Goal: Task Accomplishment & Management: Manage account settings

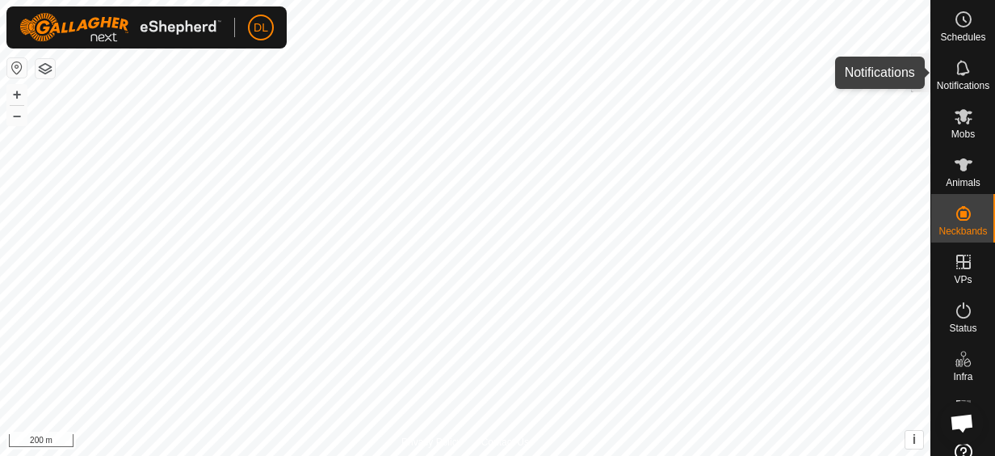
click at [960, 74] on icon at bounding box center [963, 67] width 19 height 19
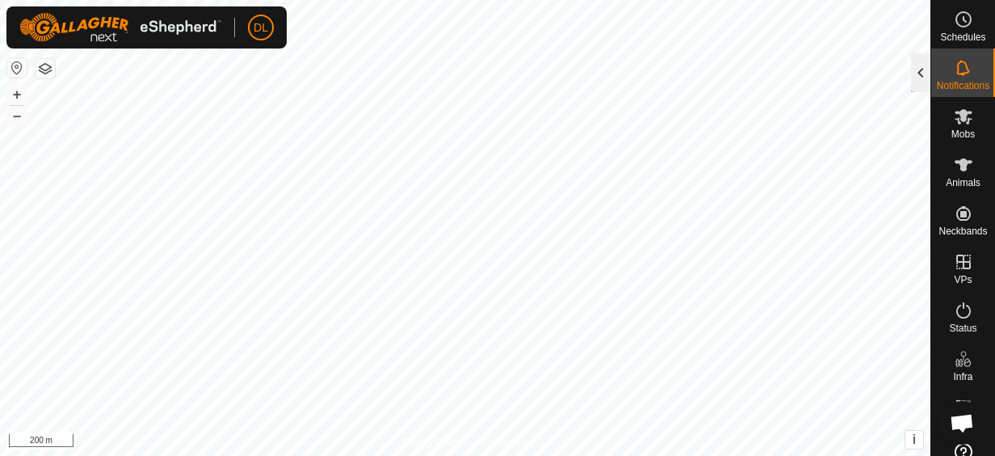
click at [916, 74] on div at bounding box center [920, 72] width 19 height 39
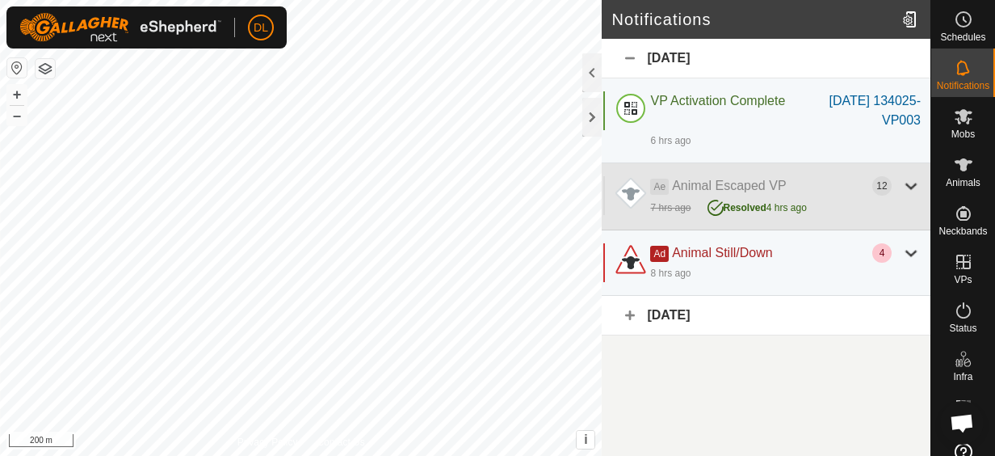
click at [906, 181] on div at bounding box center [911, 185] width 19 height 19
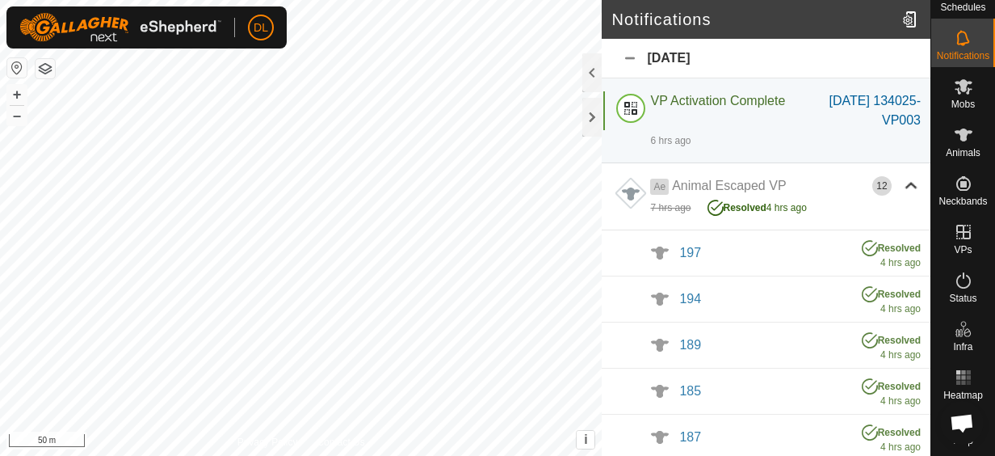
scroll to position [42, 0]
click at [961, 381] on rect at bounding box center [963, 383] width 4 height 4
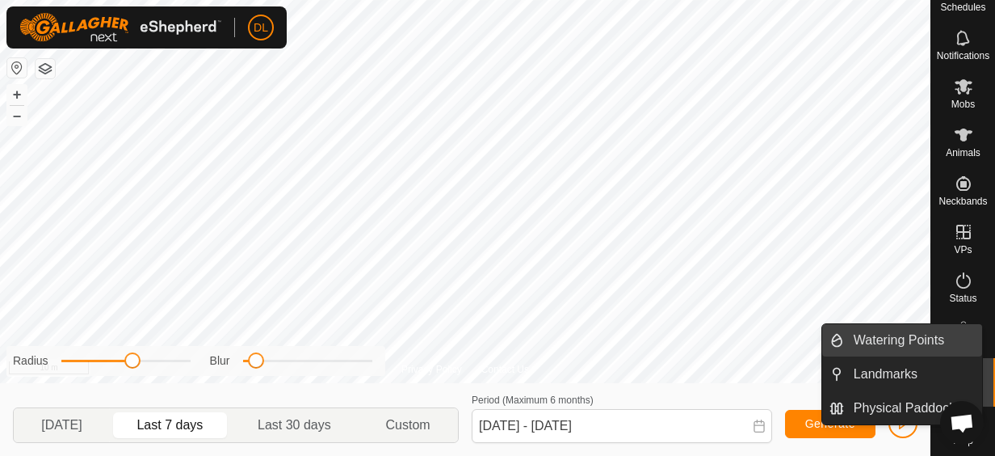
click at [978, 322] on div "Schedules Notifications Mobs Animals Neckbands VPs Status Infra Heatmap Help Wa…" at bounding box center [497, 228] width 995 height 456
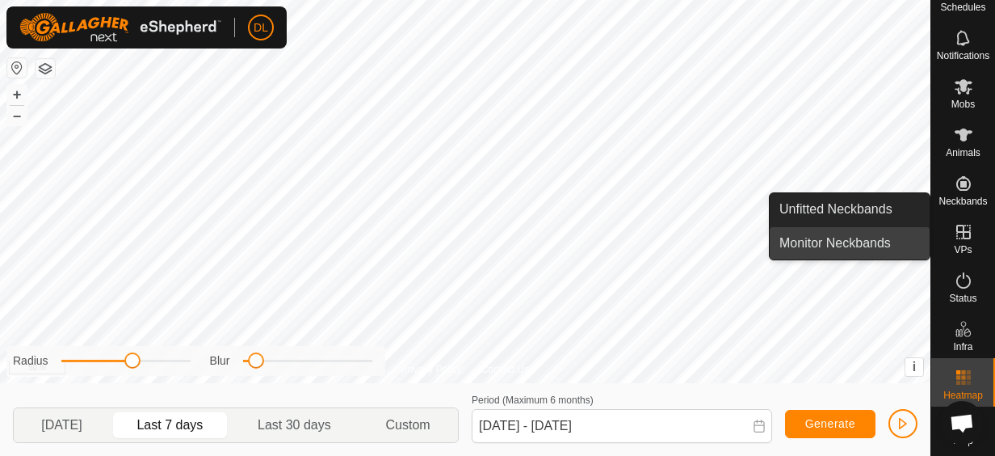
click at [869, 245] on link "Monitor Neckbands" at bounding box center [850, 243] width 160 height 32
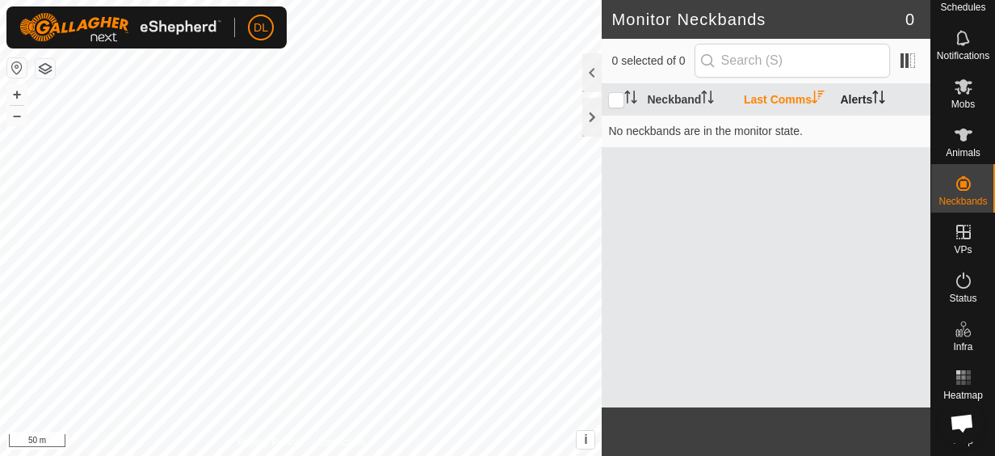
click at [852, 100] on th "Alerts" at bounding box center [882, 100] width 97 height 32
click at [619, 97] on input "checkbox" at bounding box center [616, 100] width 16 height 16
checkbox input "false"
click at [968, 133] on es-animals-svg-icon at bounding box center [963, 135] width 29 height 26
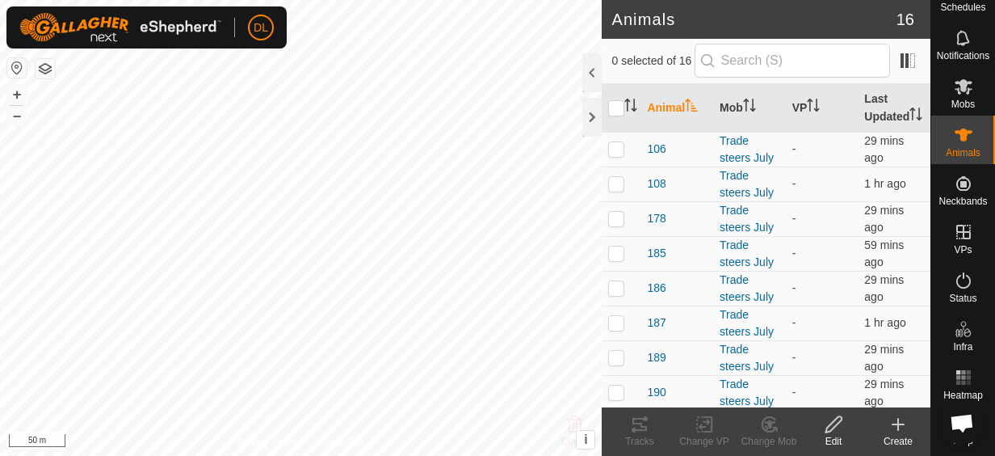
click at [587, 70] on div at bounding box center [592, 72] width 19 height 39
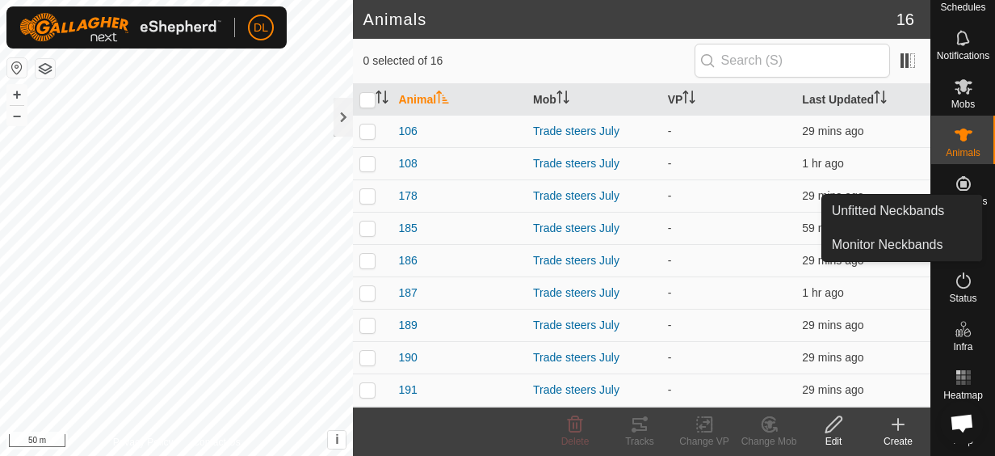
click at [952, 196] on span "Neckbands" at bounding box center [963, 201] width 48 height 10
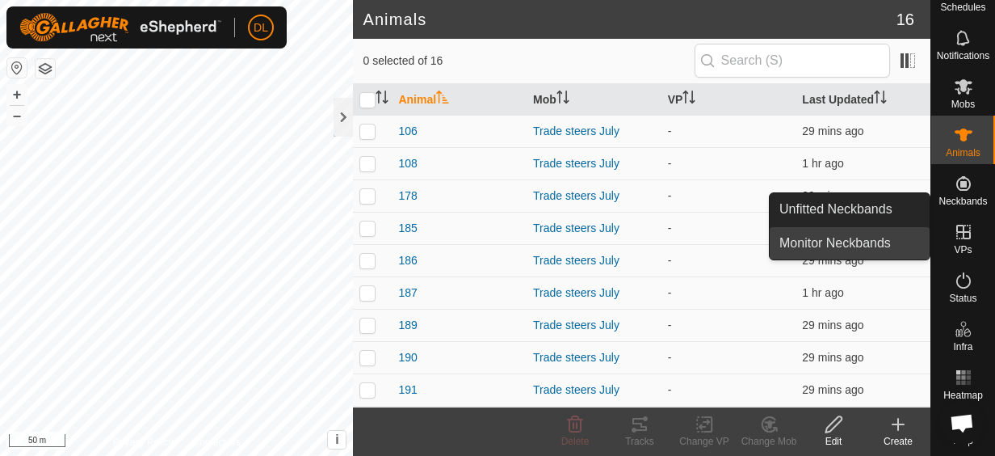
click at [871, 238] on link "Monitor Neckbands" at bounding box center [850, 243] width 160 height 32
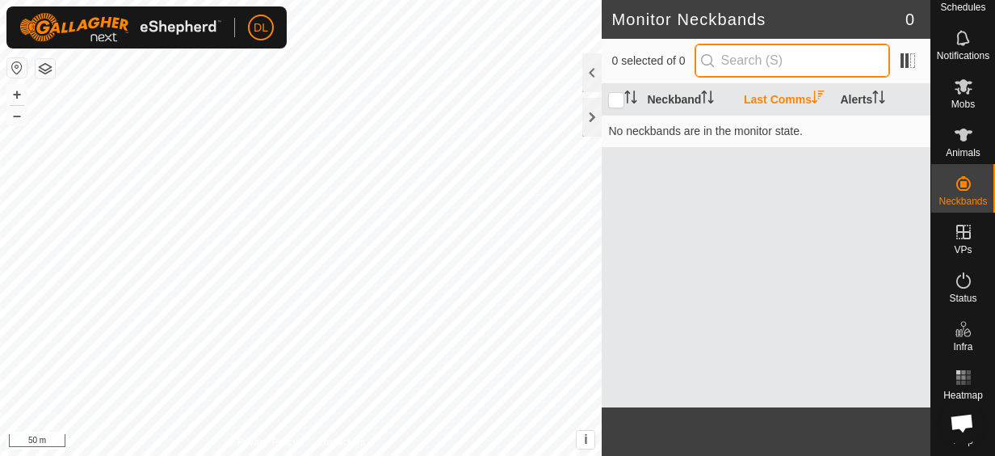
click at [764, 66] on input "text" at bounding box center [793, 61] width 196 height 34
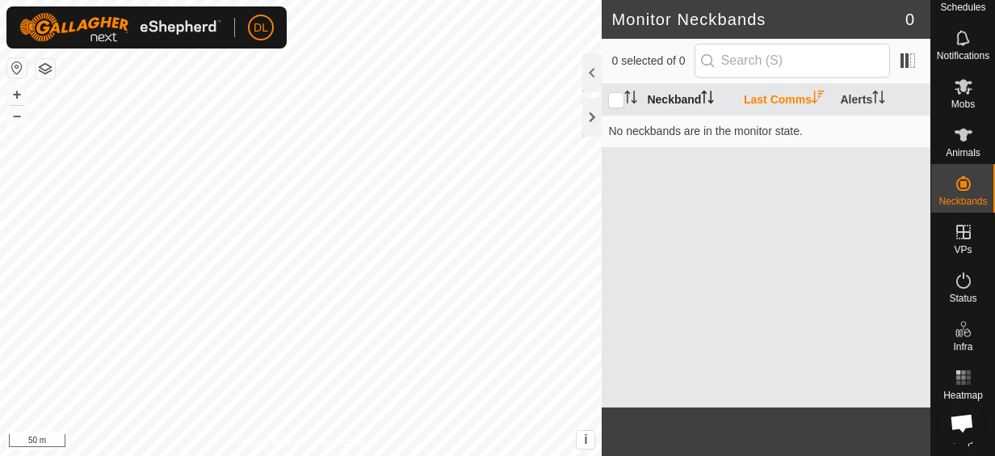
click at [693, 92] on th "Neckband" at bounding box center [689, 100] width 97 height 32
click at [796, 100] on th "Last Comms" at bounding box center [786, 100] width 97 height 32
click at [625, 90] on icon "Activate to sort" at bounding box center [631, 96] width 13 height 13
click at [957, 79] on icon at bounding box center [964, 86] width 18 height 15
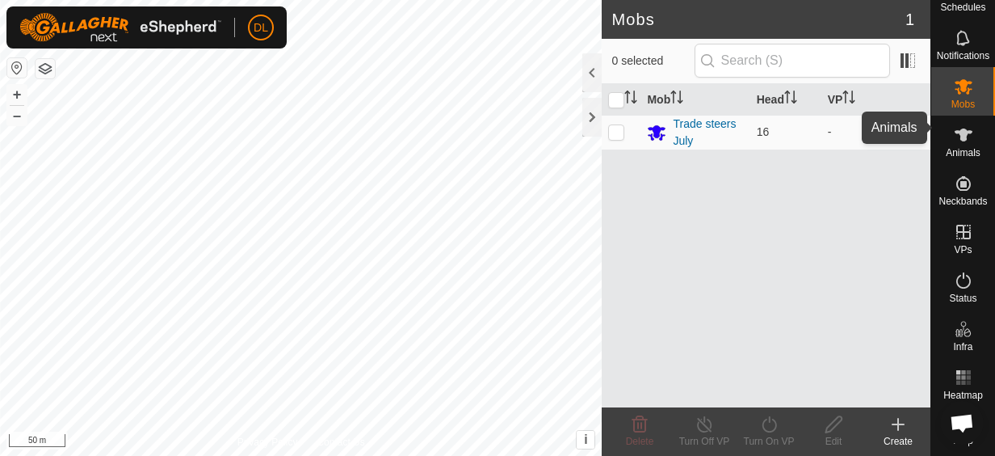
click at [954, 125] on icon at bounding box center [963, 134] width 19 height 19
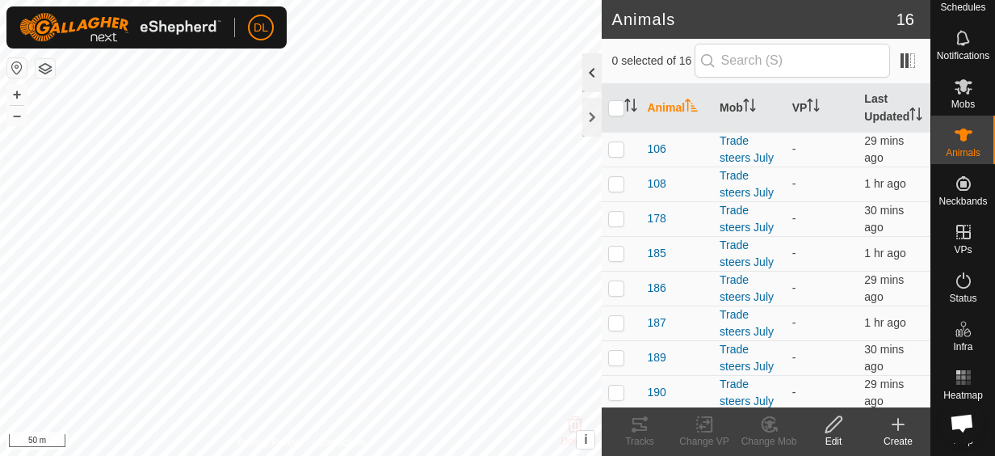
click at [599, 67] on div at bounding box center [592, 72] width 19 height 39
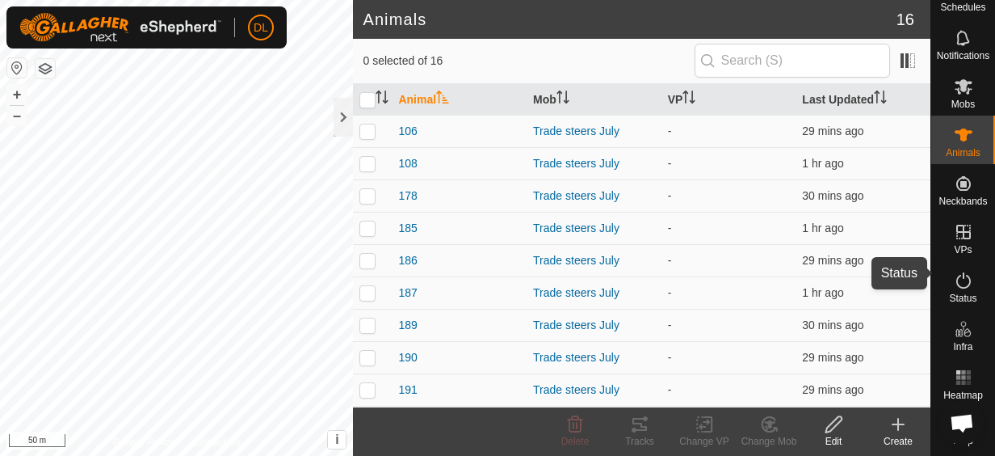
click at [955, 273] on icon at bounding box center [963, 280] width 19 height 19
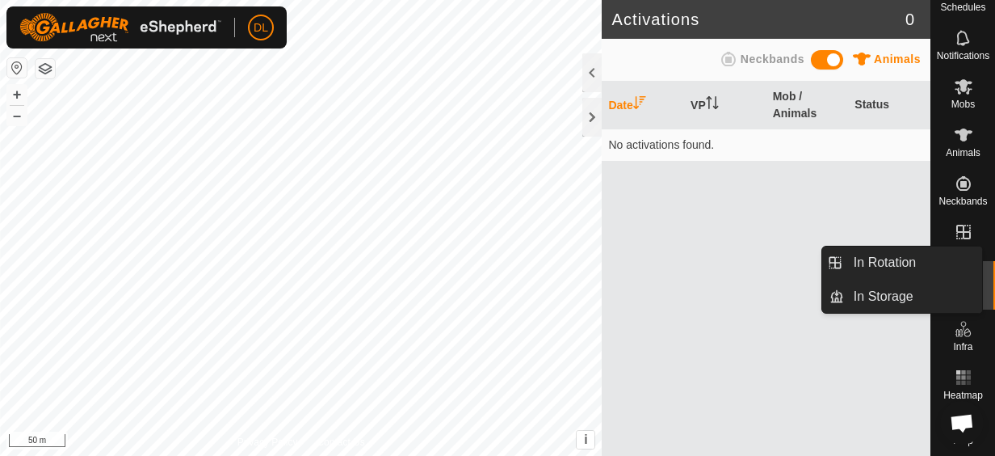
click at [957, 225] on icon at bounding box center [964, 232] width 15 height 15
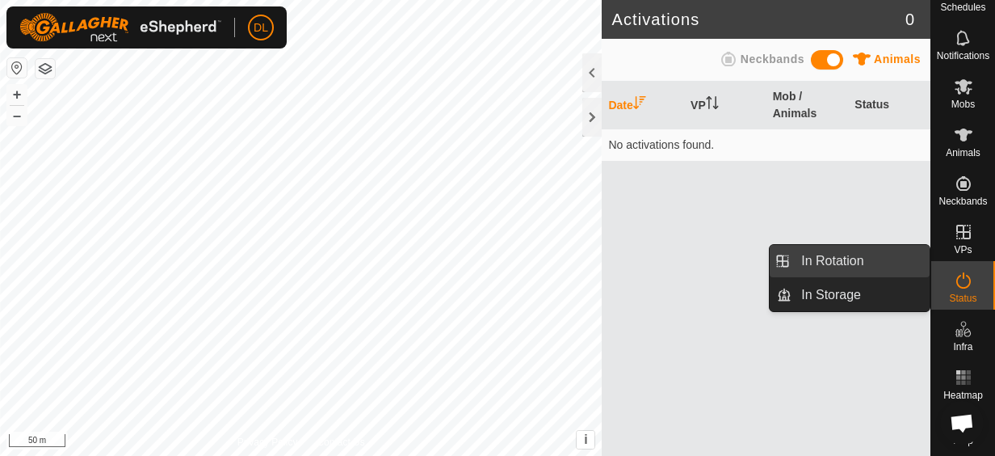
click at [866, 255] on link "In Rotation" at bounding box center [861, 261] width 138 height 32
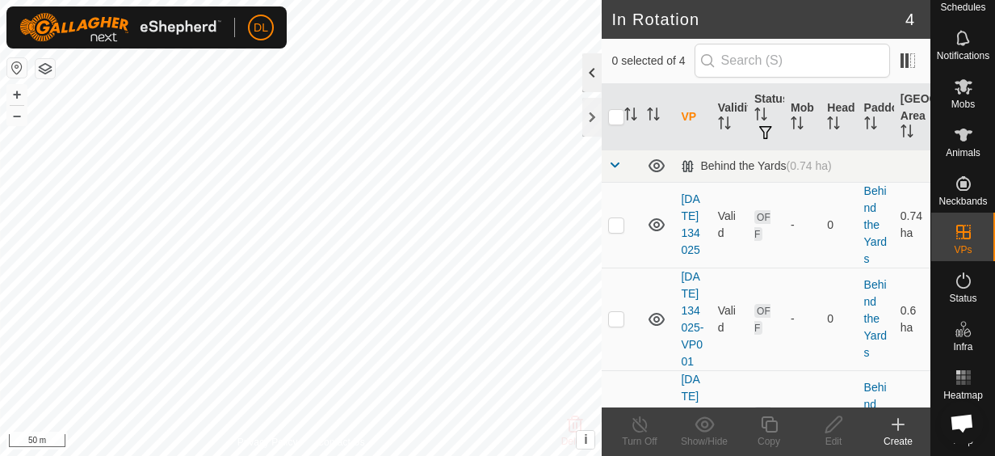
click at [591, 72] on div at bounding box center [592, 72] width 19 height 39
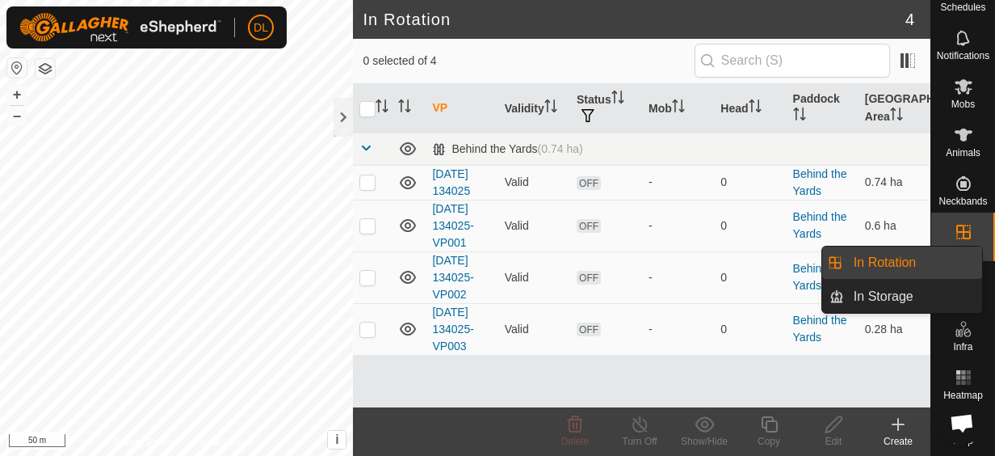
click at [958, 225] on icon at bounding box center [964, 232] width 15 height 15
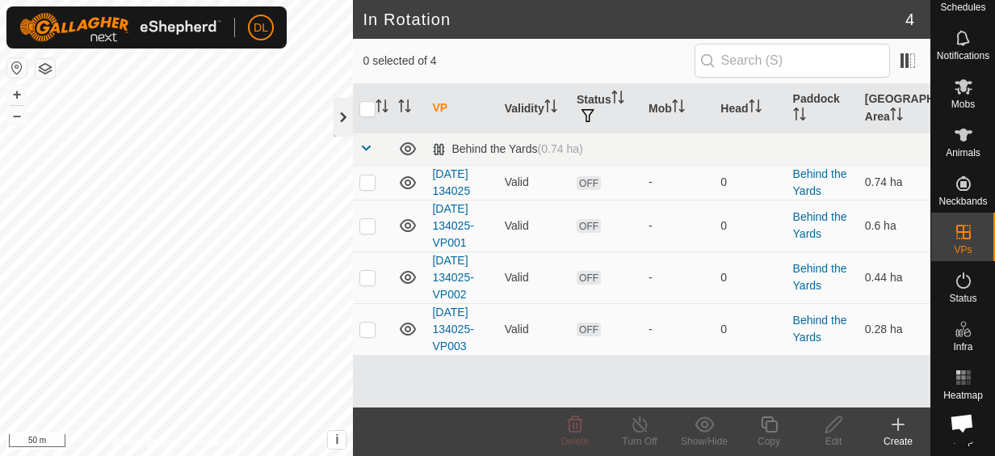
click at [339, 109] on div at bounding box center [343, 117] width 19 height 39
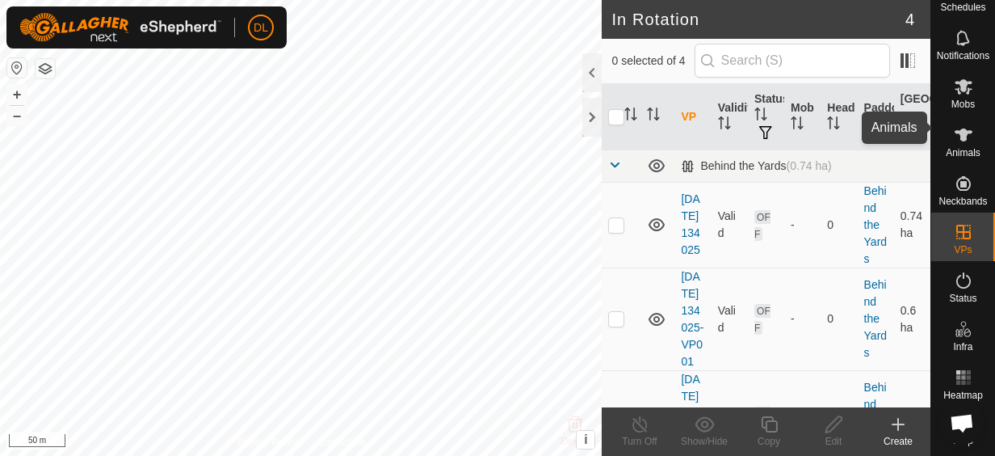
click at [954, 128] on icon at bounding box center [963, 134] width 19 height 19
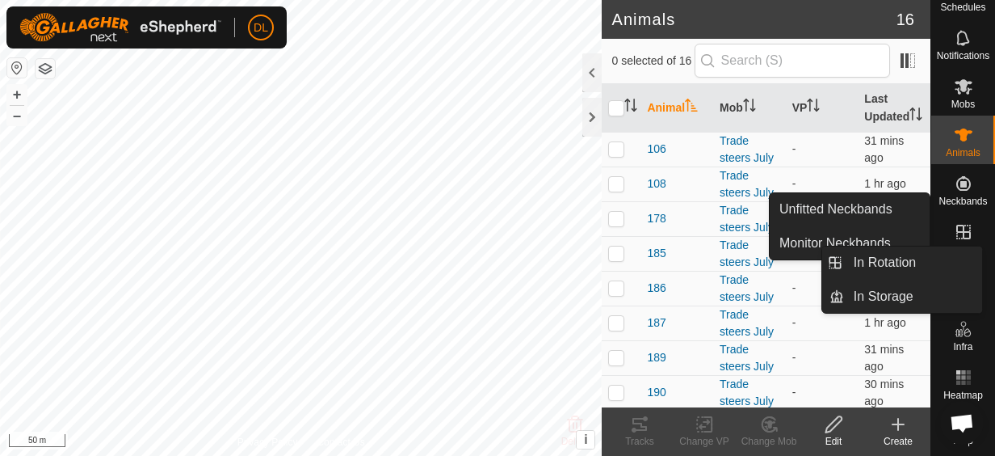
click at [957, 225] on icon at bounding box center [964, 232] width 15 height 15
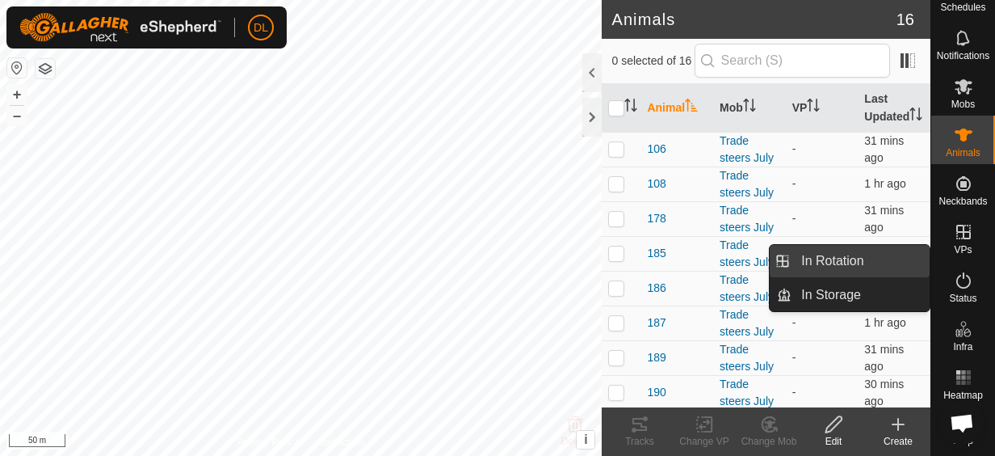
click at [893, 252] on link "In Rotation" at bounding box center [861, 261] width 138 height 32
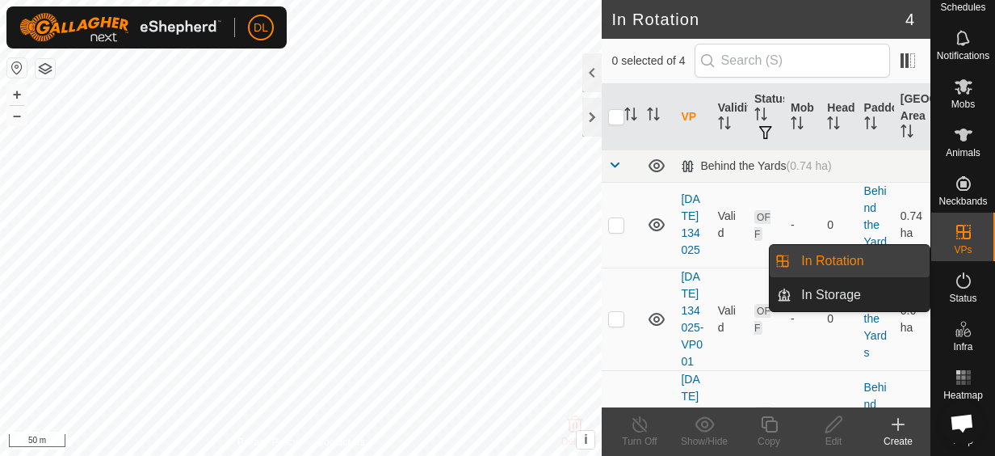
click at [850, 255] on link "In Rotation" at bounding box center [861, 261] width 138 height 32
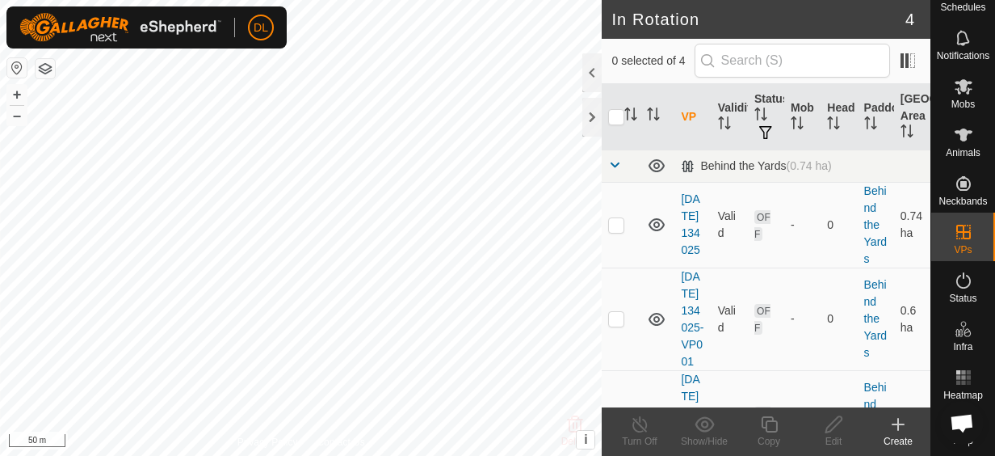
click at [696, 253] on link "[DATE] 134025" at bounding box center [690, 224] width 19 height 64
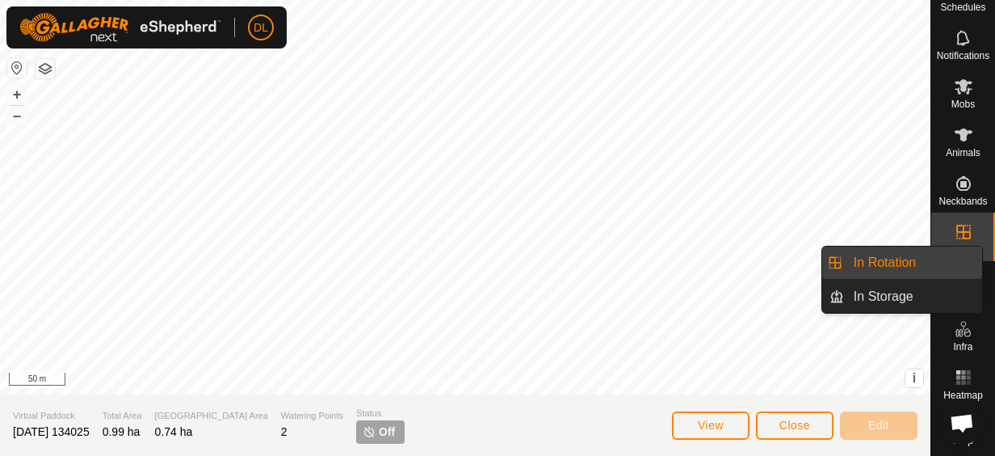
click at [954, 222] on icon at bounding box center [963, 231] width 19 height 19
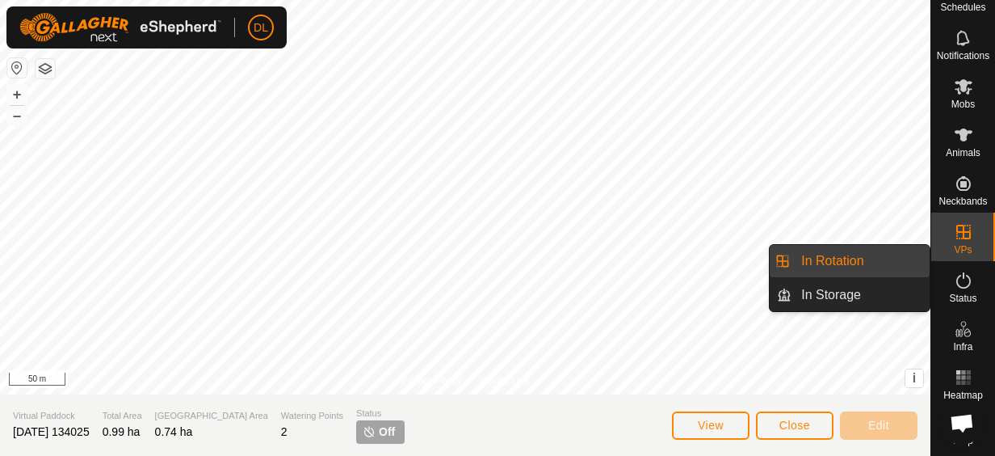
click at [873, 259] on link "In Rotation" at bounding box center [861, 261] width 138 height 32
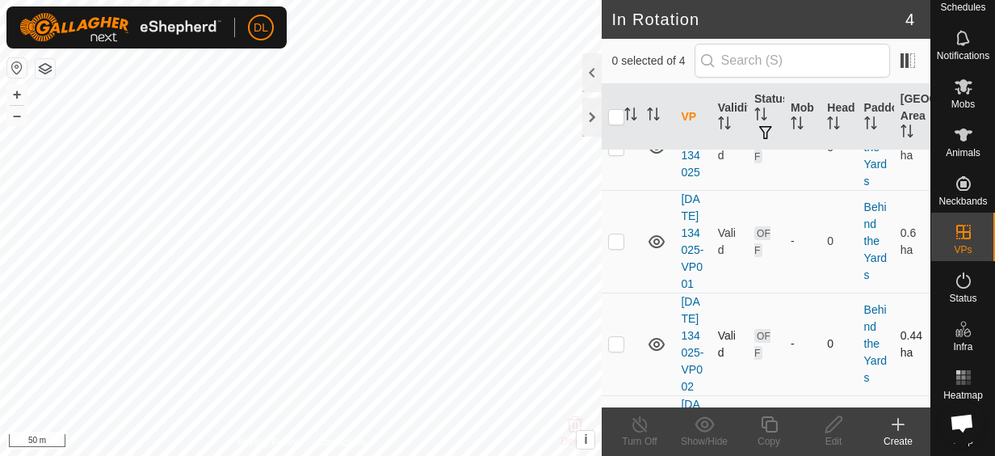
scroll to position [335, 0]
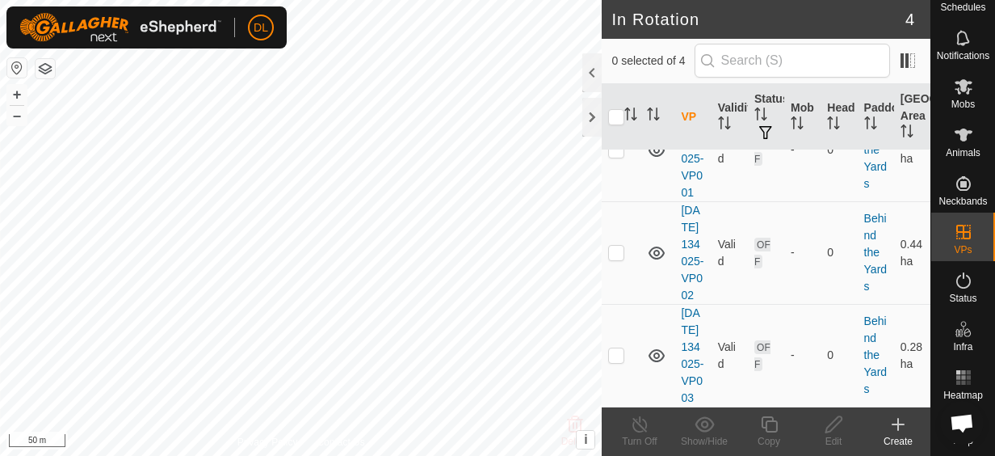
click at [690, 343] on link "[DATE] 134025-VP003" at bounding box center [692, 355] width 23 height 98
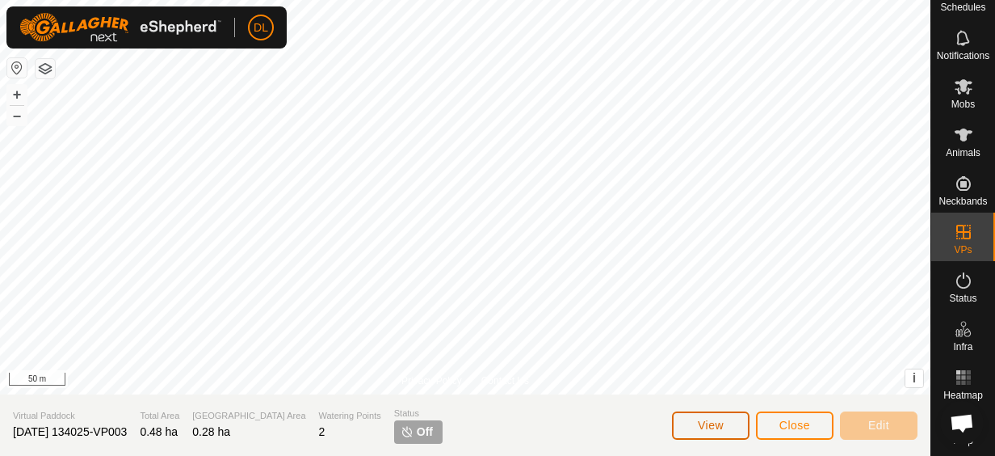
click at [690, 428] on button "View" at bounding box center [711, 425] width 78 height 28
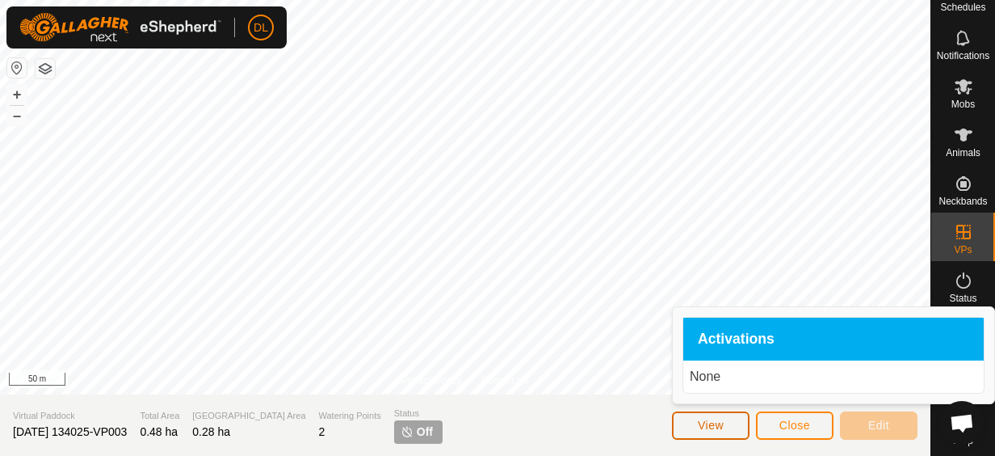
click at [693, 421] on button "View" at bounding box center [711, 425] width 78 height 28
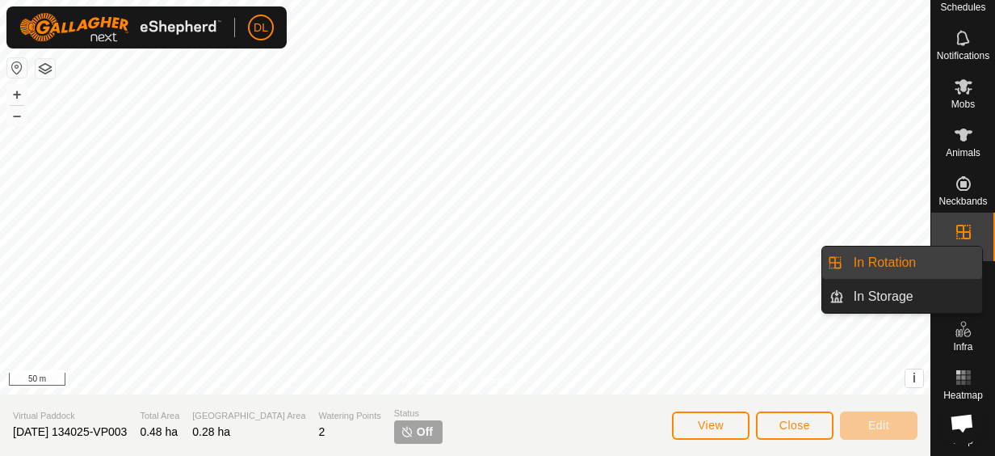
click at [954, 223] on icon at bounding box center [963, 231] width 19 height 19
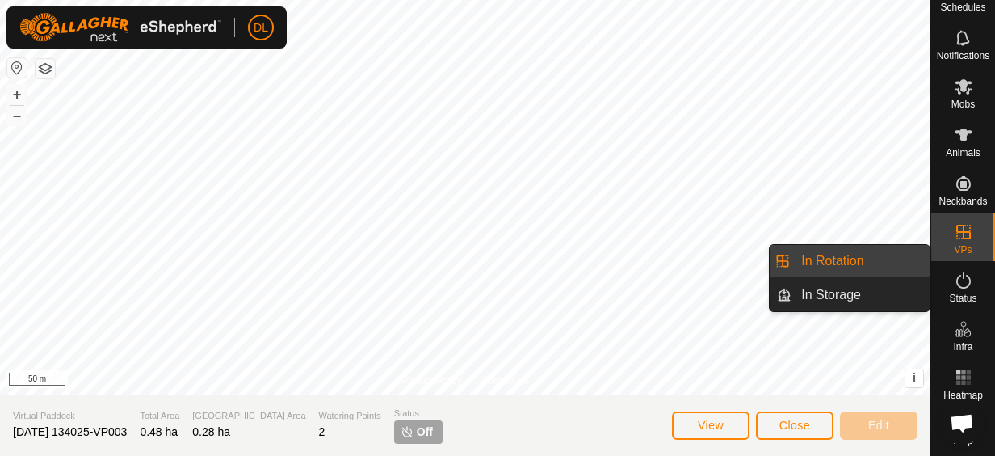
click at [873, 262] on link "In Rotation" at bounding box center [861, 261] width 138 height 32
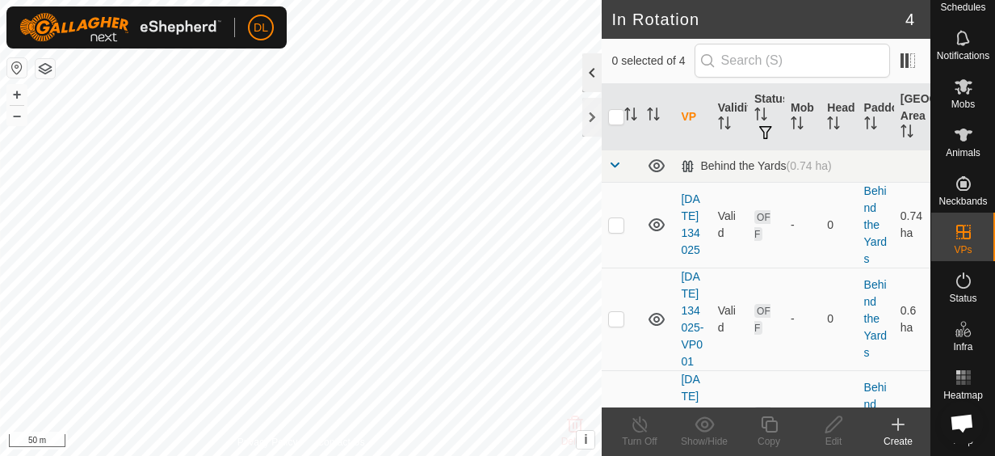
click at [591, 68] on div at bounding box center [592, 72] width 19 height 39
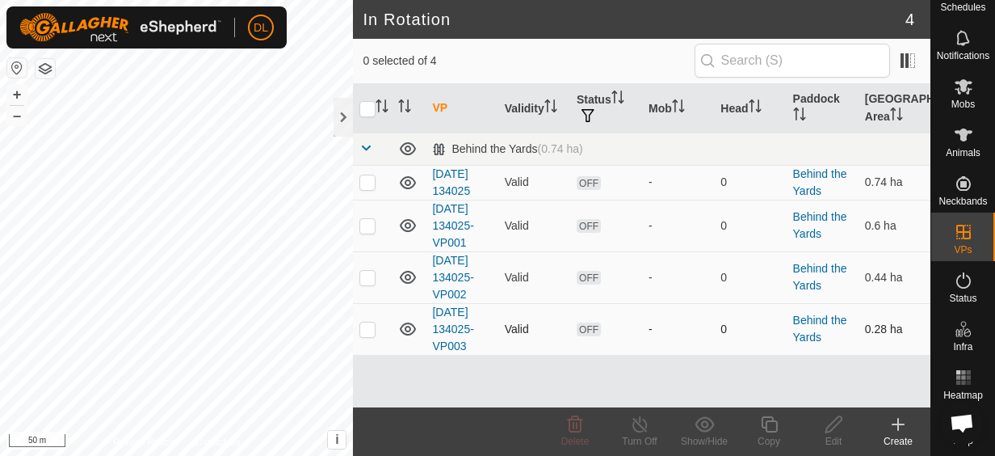
click at [467, 317] on td "[DATE] 134025-VP003" at bounding box center [462, 329] width 72 height 52
click at [472, 313] on td "[DATE] 134025-VP003" at bounding box center [462, 329] width 72 height 52
drag, startPoint x: 472, startPoint y: 313, endPoint x: 362, endPoint y: 328, distance: 110.8
click at [364, 327] on p-checkbox at bounding box center [368, 328] width 16 height 13
checkbox input "true"
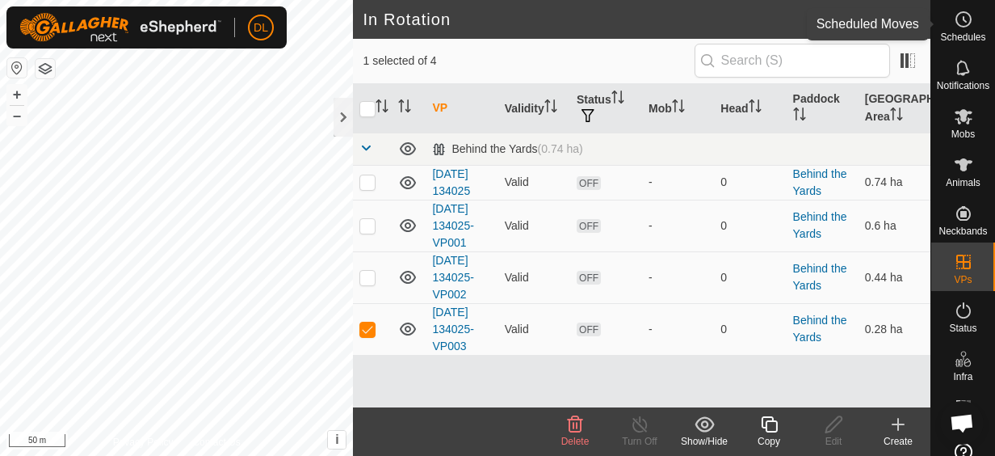
click at [955, 15] on icon at bounding box center [963, 19] width 19 height 19
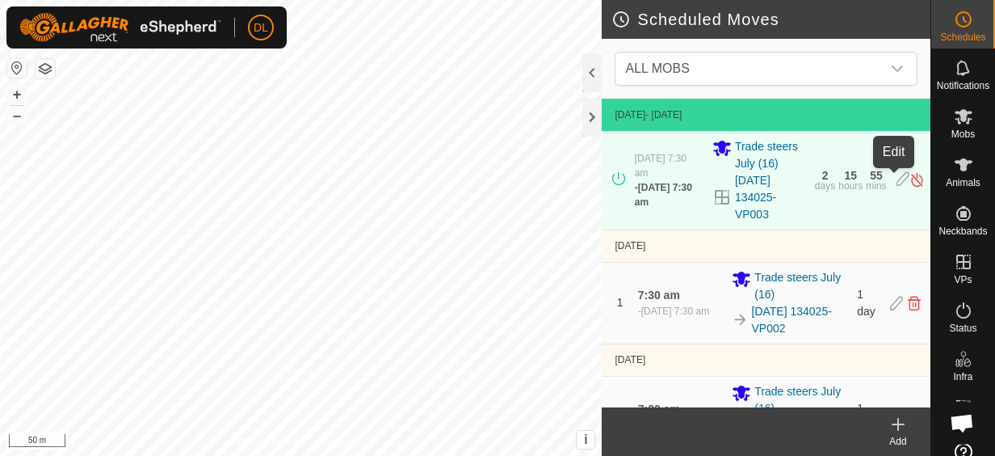
click at [897, 176] on icon at bounding box center [903, 179] width 13 height 17
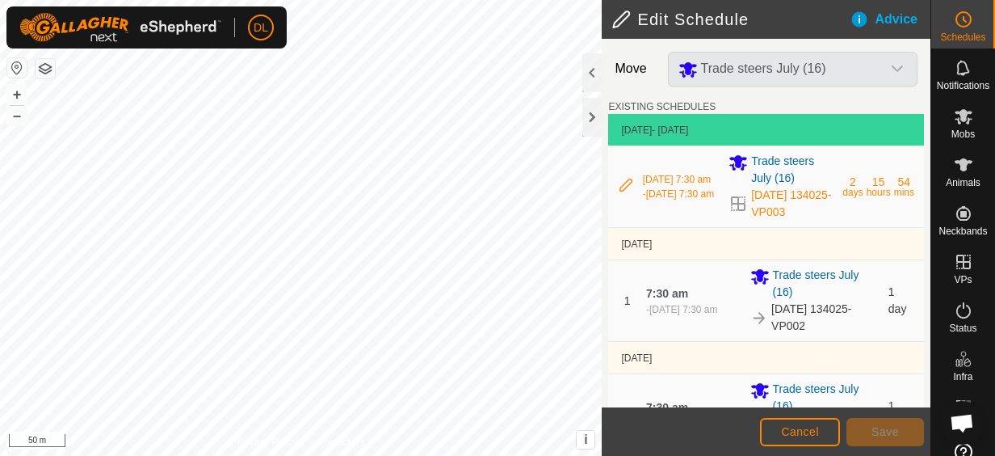
click at [620, 187] on icon at bounding box center [626, 185] width 13 height 13
click at [620, 189] on icon at bounding box center [626, 185] width 13 height 13
click at [593, 61] on div at bounding box center [592, 72] width 19 height 39
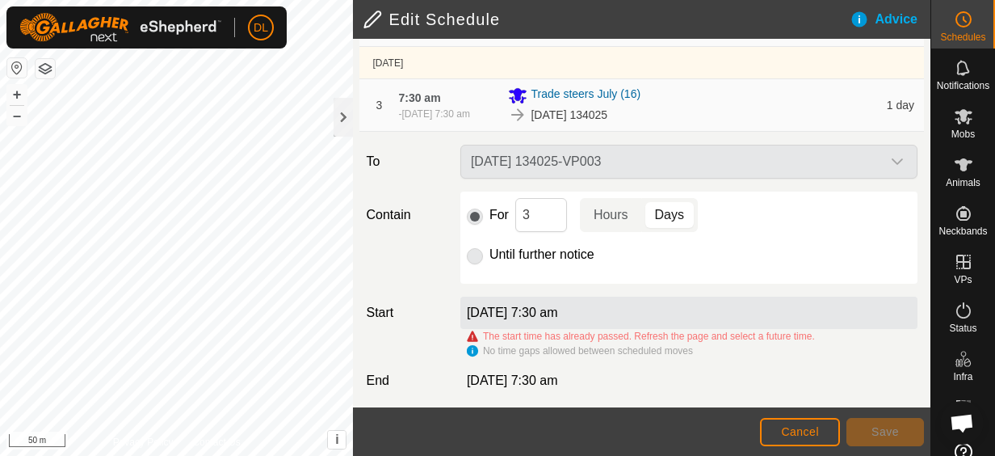
scroll to position [367, 0]
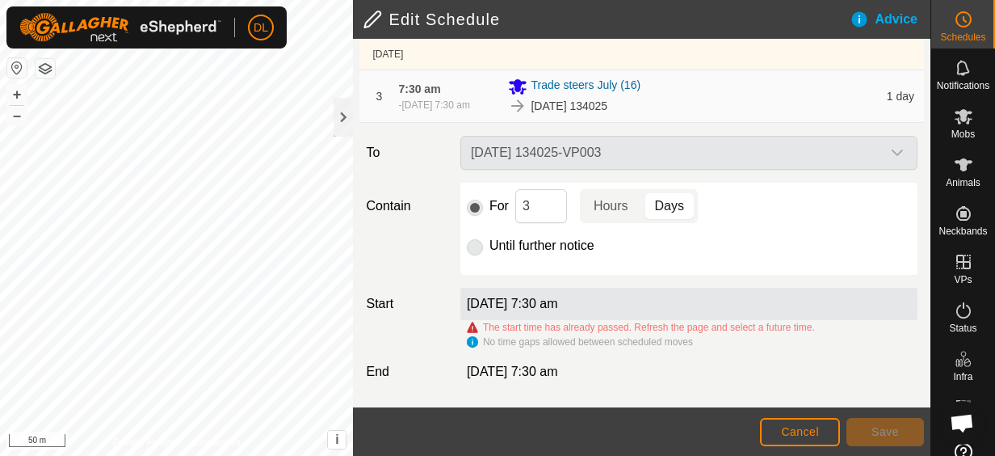
click at [543, 364] on span "[DATE] 7:30 am" at bounding box center [512, 371] width 91 height 14
click at [490, 368] on div "[DATE] 7:30 am" at bounding box center [689, 371] width 470 height 19
click at [813, 436] on span "Cancel" at bounding box center [800, 431] width 38 height 13
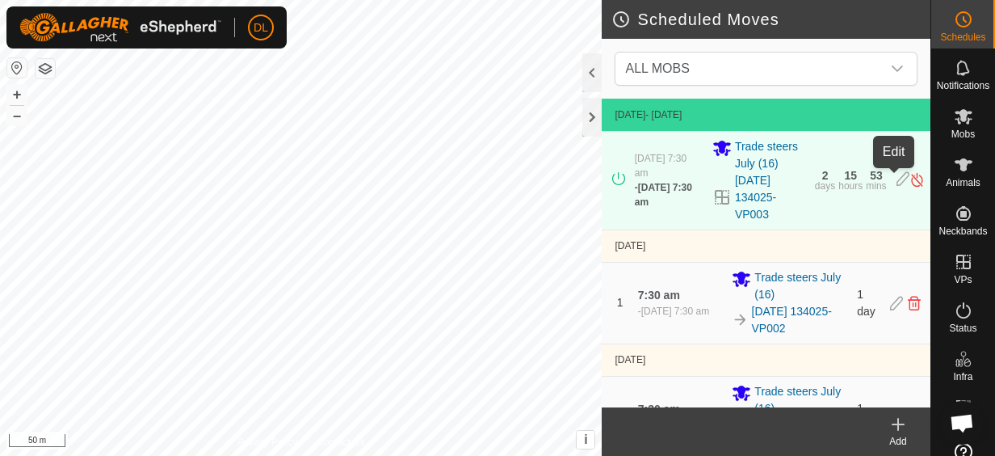
click at [897, 181] on icon at bounding box center [903, 179] width 13 height 17
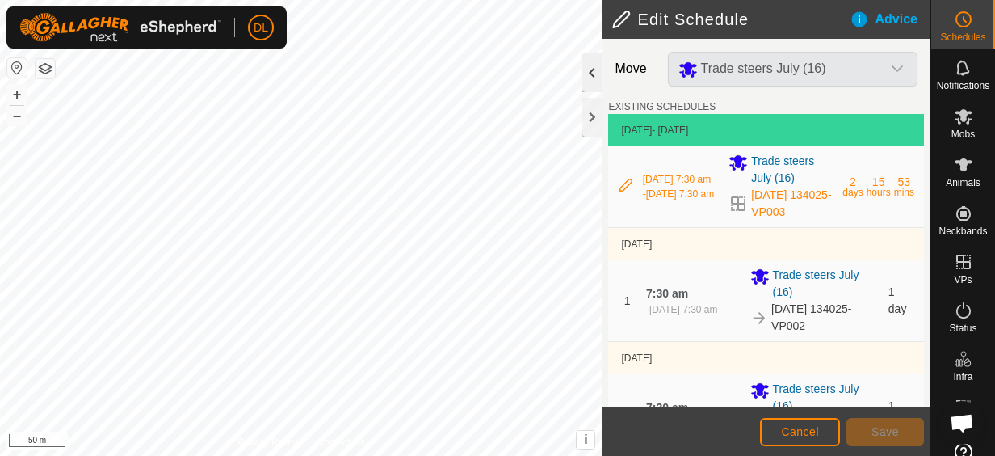
click at [598, 61] on div at bounding box center [592, 72] width 19 height 39
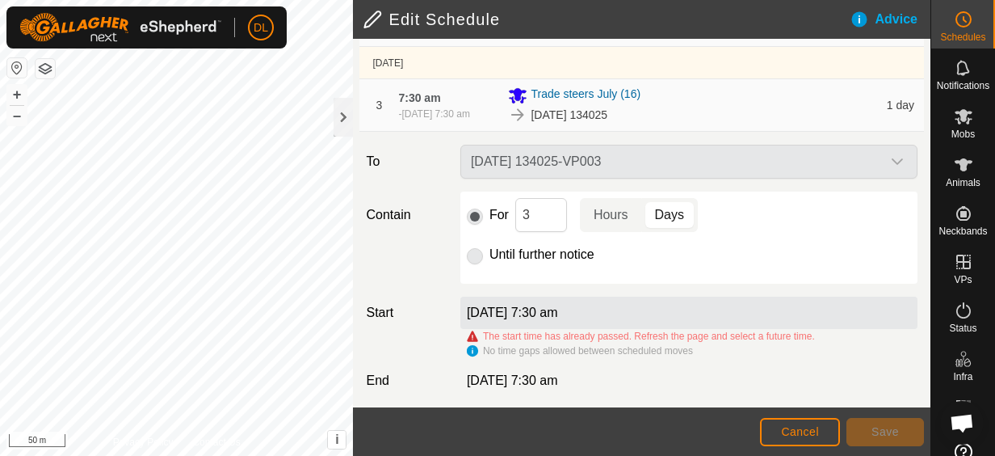
scroll to position [367, 0]
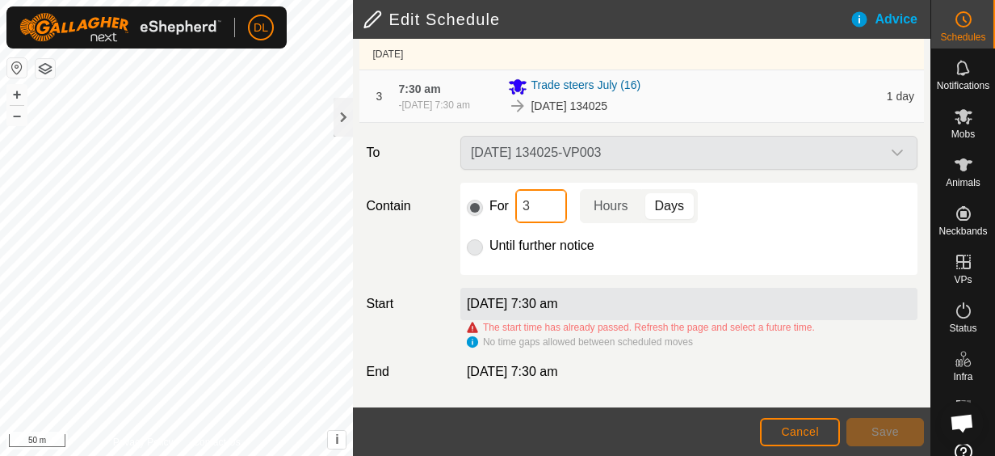
drag, startPoint x: 536, startPoint y: 192, endPoint x: 509, endPoint y: 191, distance: 27.5
click at [509, 191] on div "For 3 Hours Days" at bounding box center [689, 206] width 444 height 34
type input "2"
click at [880, 425] on span "Save" at bounding box center [885, 431] width 27 height 13
click at [818, 432] on span "Cancel" at bounding box center [800, 431] width 38 height 13
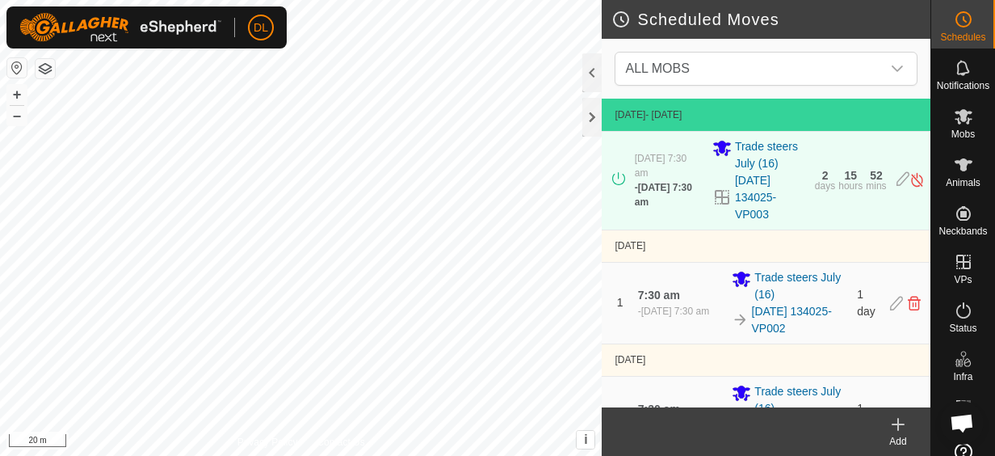
click at [647, 446] on div "Scheduled Moves ALL MOBS 23 Sept 2025 - Today 23 Sept 2025, 7:30 am - 26 Sept 2…" at bounding box center [465, 228] width 931 height 456
click at [593, 126] on div at bounding box center [592, 117] width 19 height 39
